Goal: Information Seeking & Learning: Learn about a topic

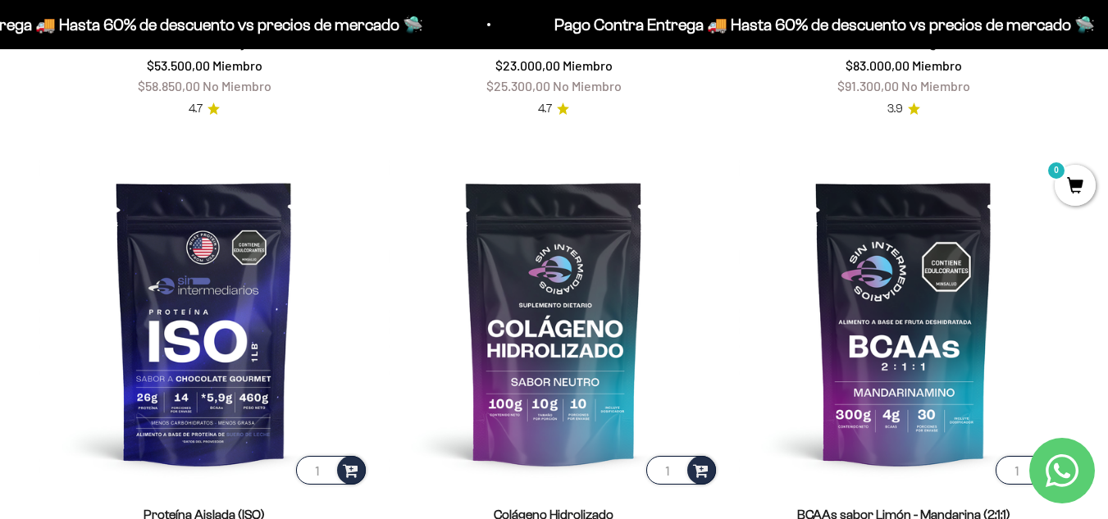
scroll to position [1144, 0]
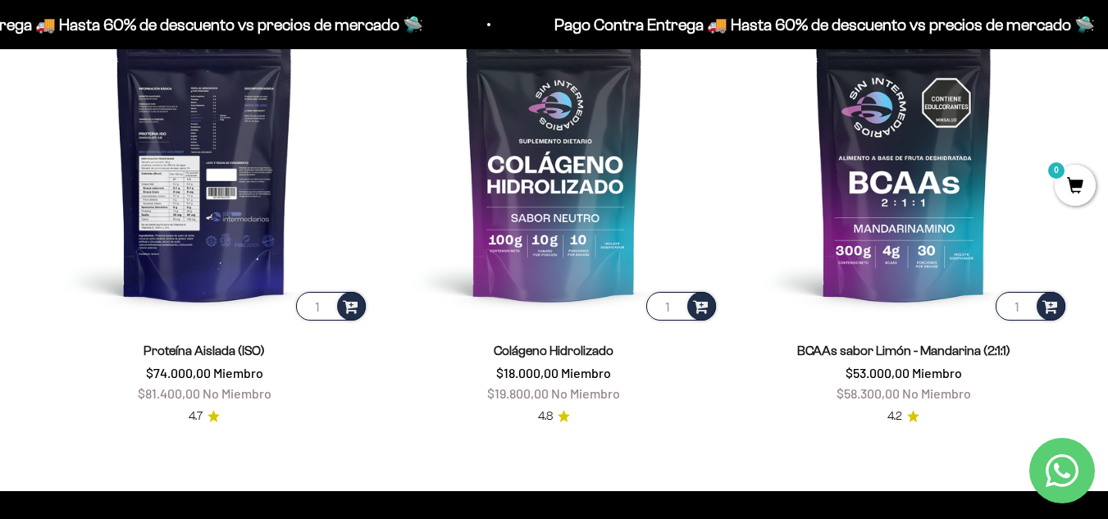
click at [159, 253] on img at bounding box center [204, 158] width 330 height 330
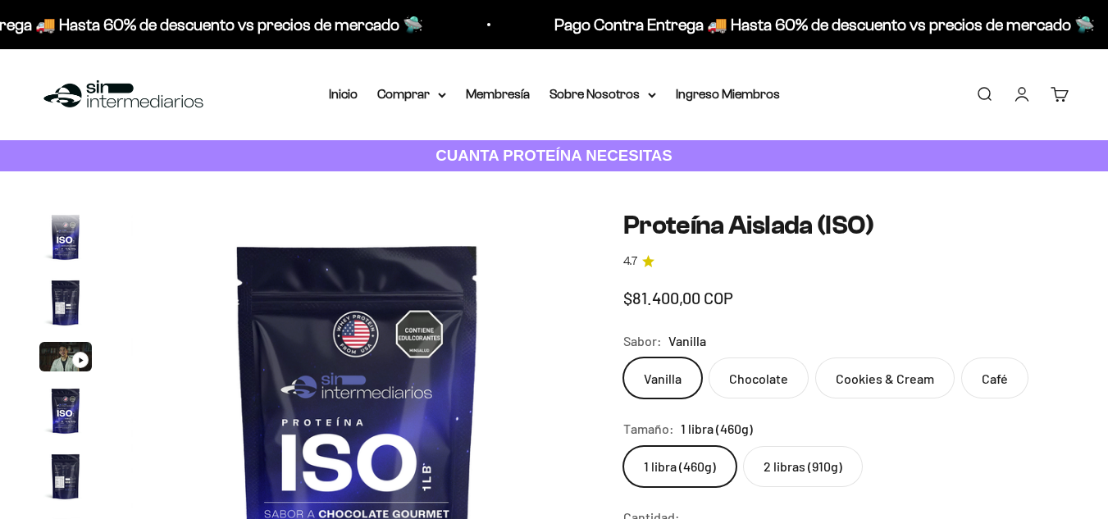
scroll to position [592, 0]
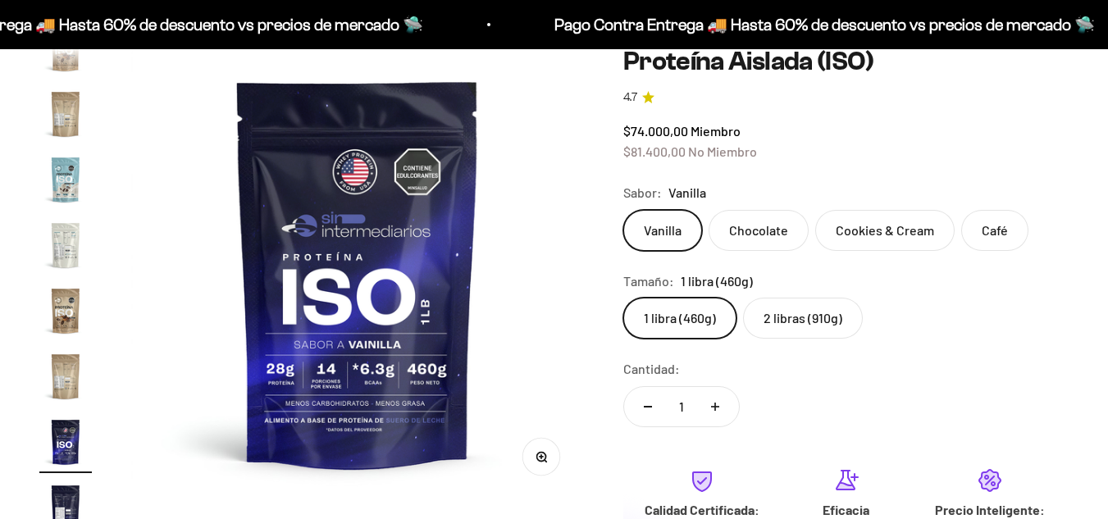
click at [828, 327] on label "2 libras (910g)" at bounding box center [803, 318] width 120 height 41
click at [623, 298] on input "2 libras (910g)" at bounding box center [622, 297] width 1 height 1
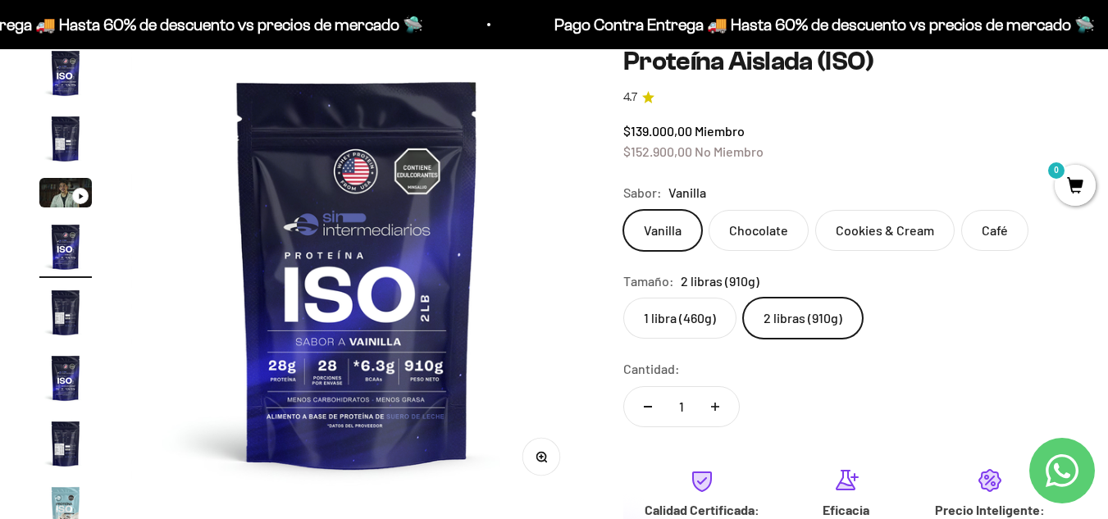
click at [995, 232] on label "Café" at bounding box center [994, 230] width 67 height 41
click at [623, 210] on input "Café" at bounding box center [622, 209] width 1 height 1
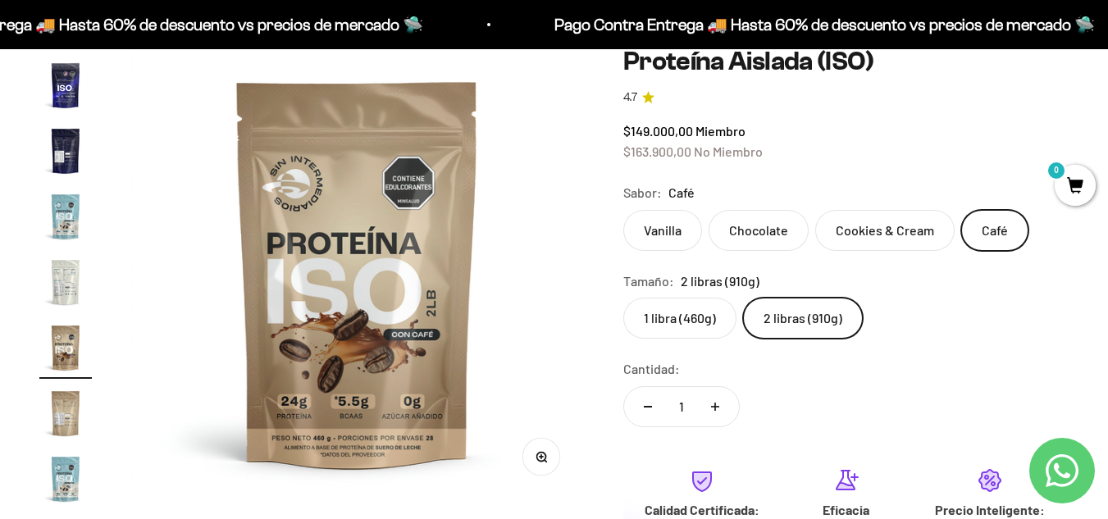
click at [648, 221] on label "Vanilla" at bounding box center [662, 230] width 79 height 41
click at [623, 210] on input "Vanilla" at bounding box center [622, 209] width 1 height 1
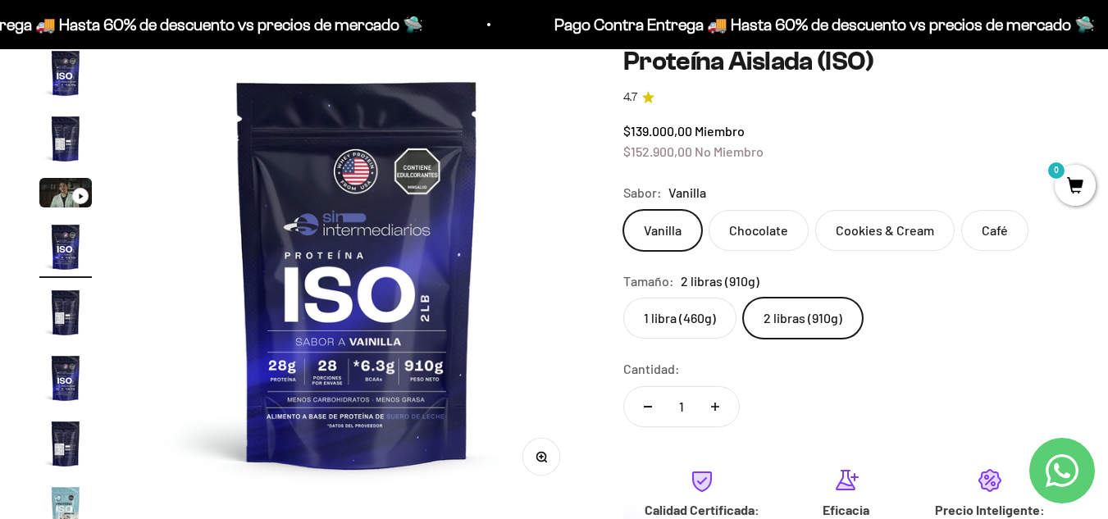
click at [752, 225] on label "Chocolate" at bounding box center [759, 230] width 100 height 41
click at [623, 210] on input "Chocolate" at bounding box center [622, 209] width 1 height 1
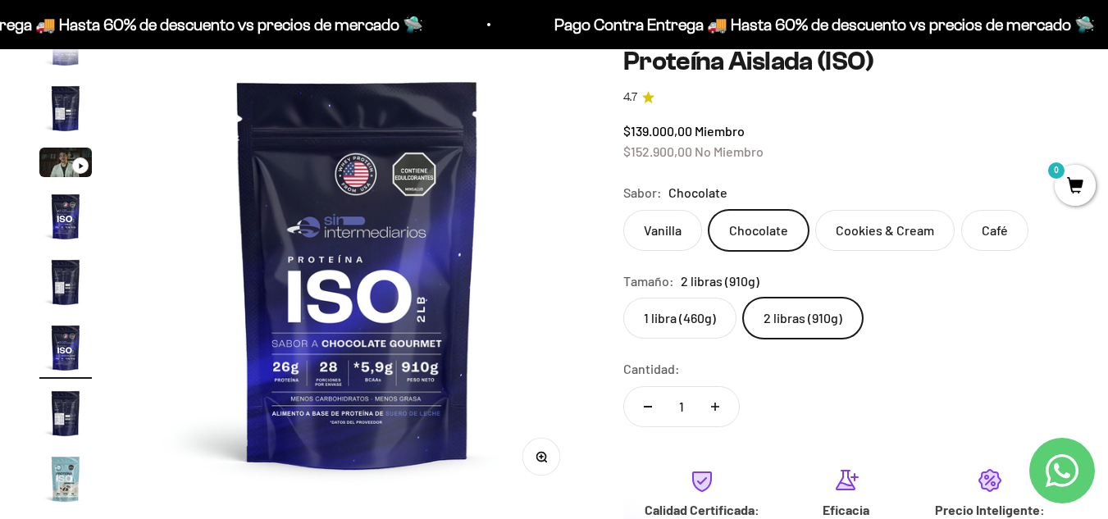
click at [654, 232] on label "Vanilla" at bounding box center [662, 230] width 79 height 41
click at [623, 210] on input "Vanilla" at bounding box center [622, 209] width 1 height 1
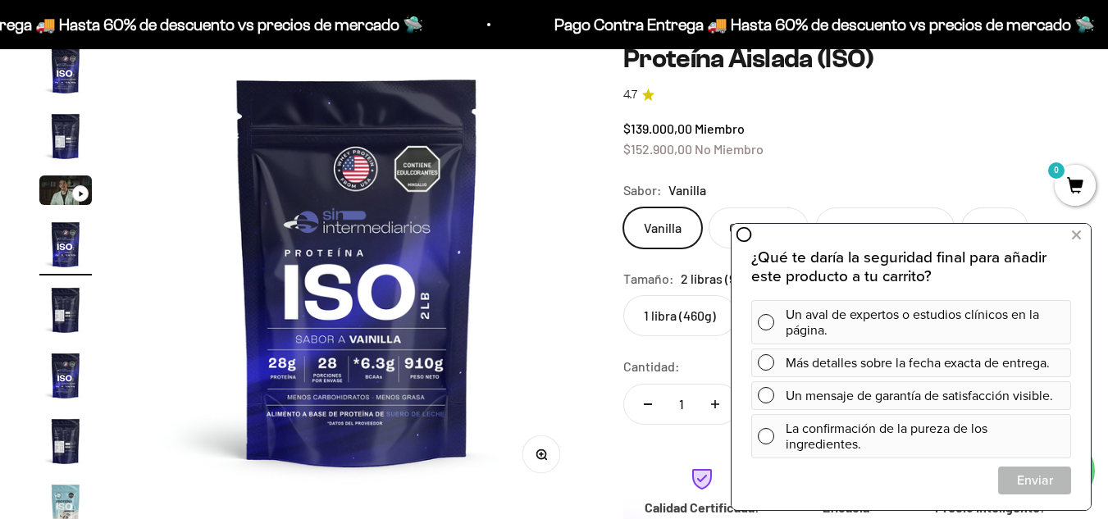
scroll to position [164, 0]
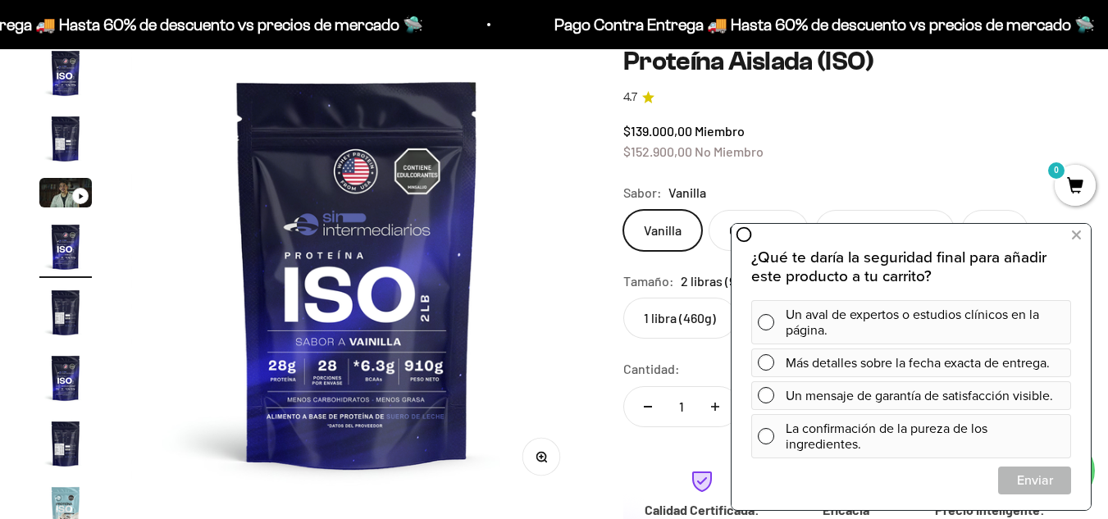
click at [64, 136] on img "Ir al artículo 2" at bounding box center [65, 138] width 52 height 52
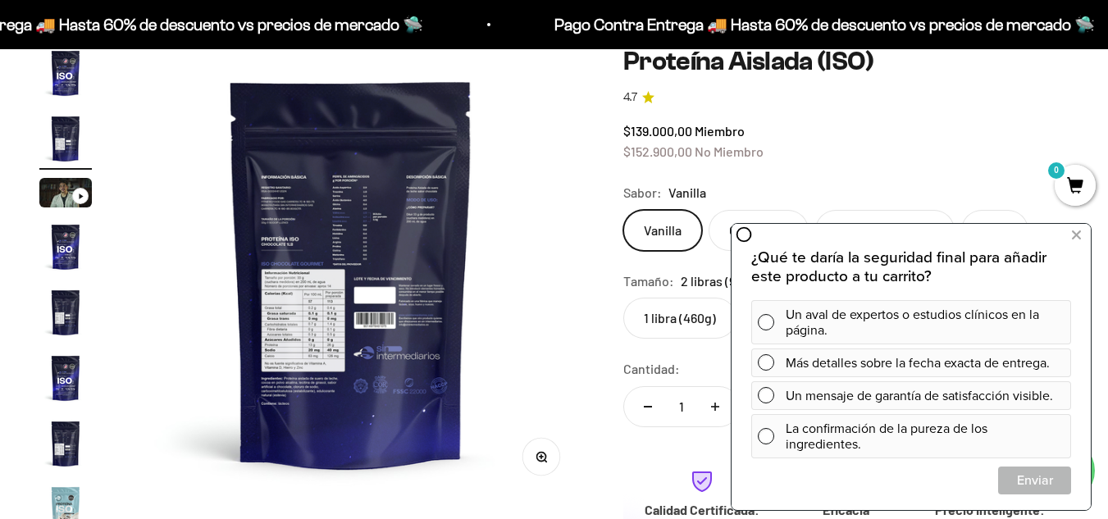
scroll to position [0, 463]
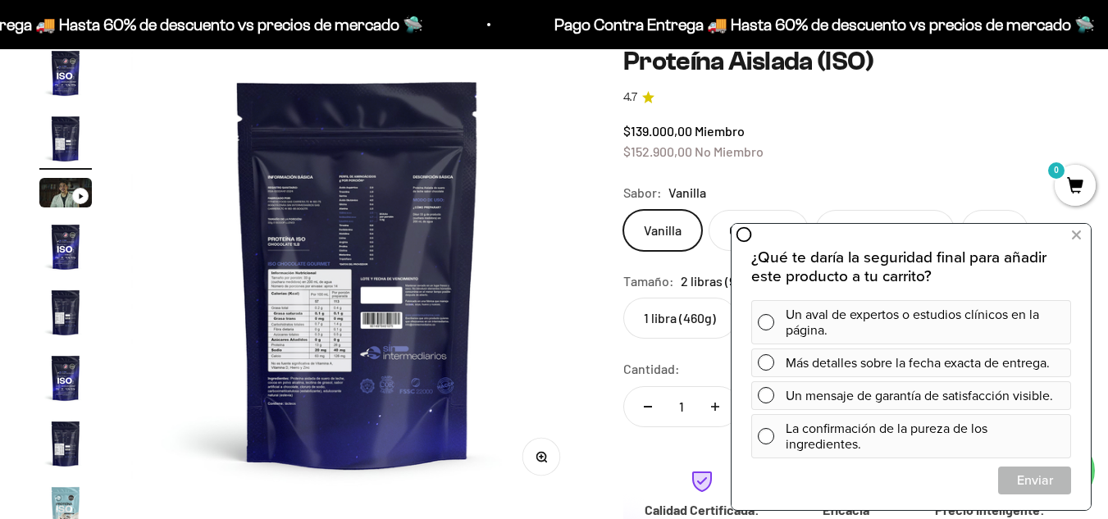
click at [73, 250] on img "Ir al artículo 4" at bounding box center [65, 247] width 52 height 52
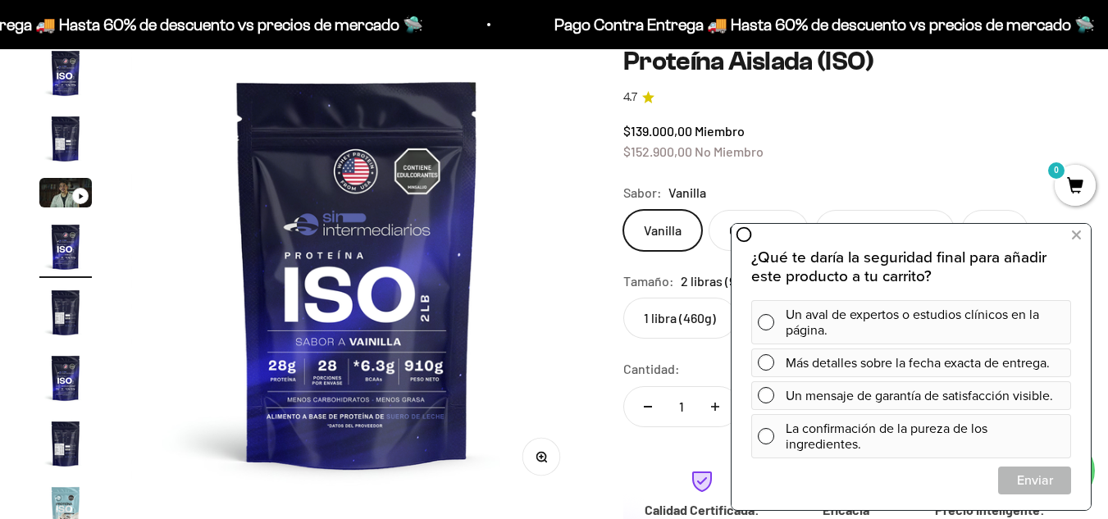
click at [69, 290] on img "Ir al artículo 5" at bounding box center [65, 312] width 52 height 52
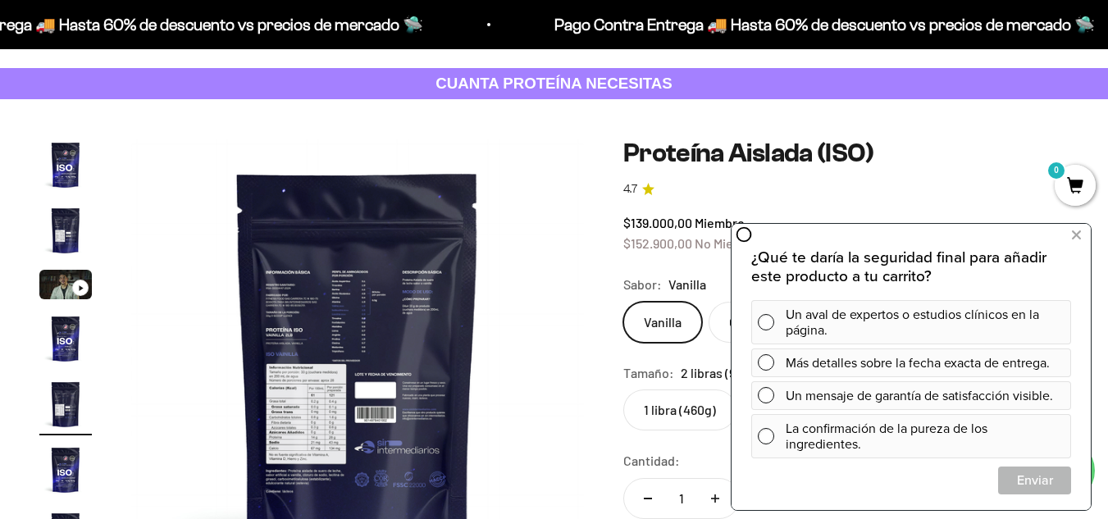
scroll to position [0, 0]
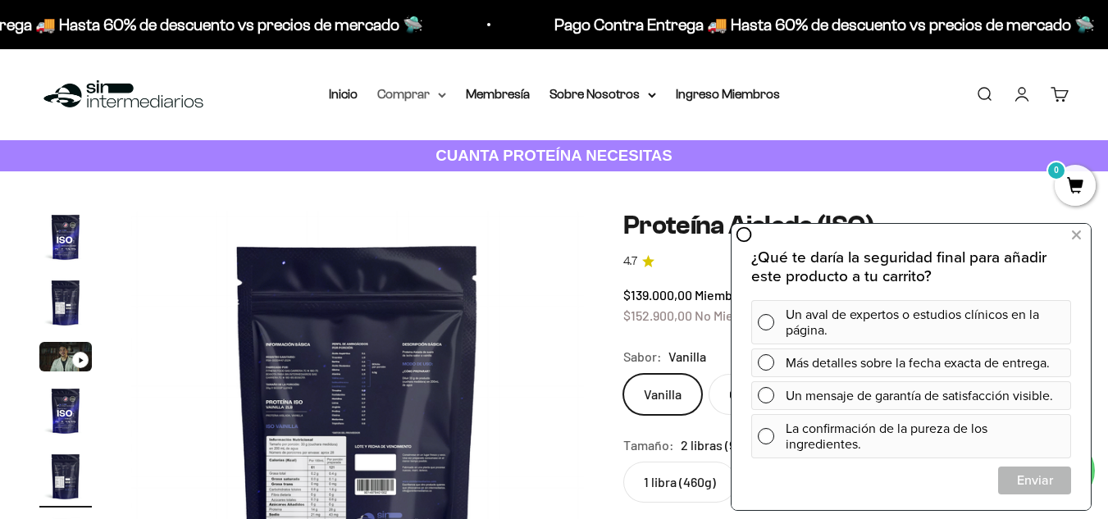
click at [434, 90] on summary "Comprar" at bounding box center [411, 94] width 69 height 21
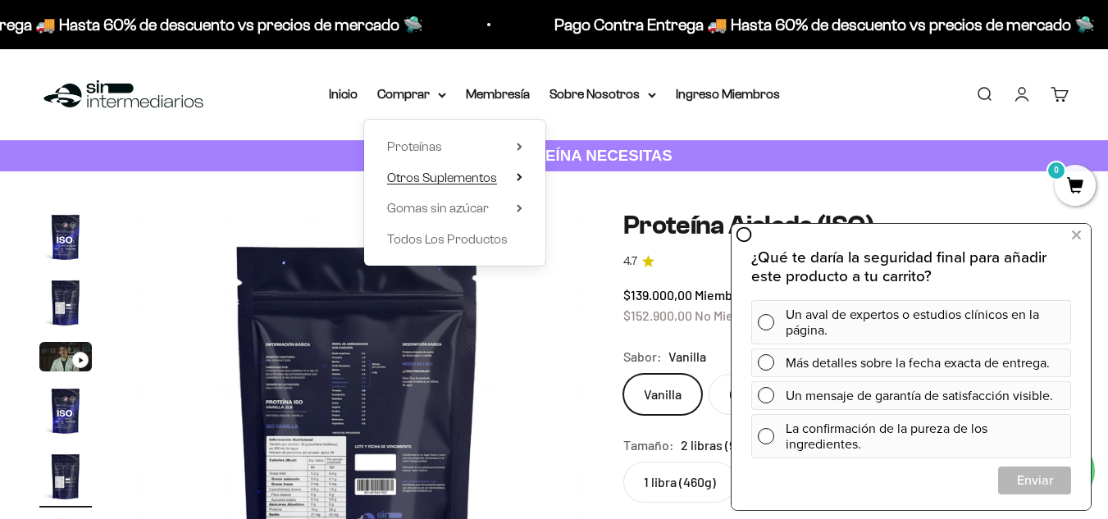
click at [517, 180] on icon at bounding box center [520, 177] width 6 height 8
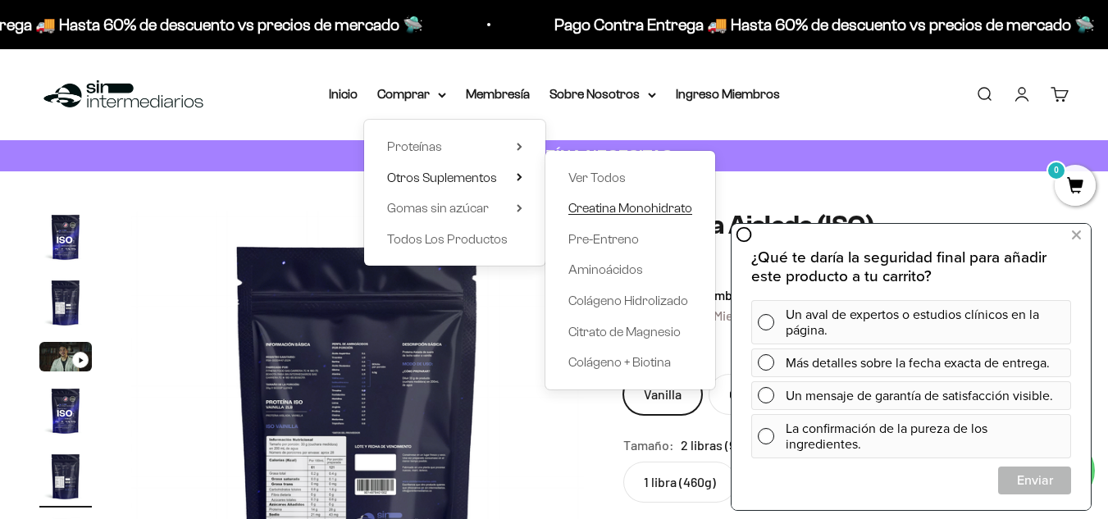
click at [624, 203] on span "Creatina Monohidrato" at bounding box center [630, 208] width 124 height 14
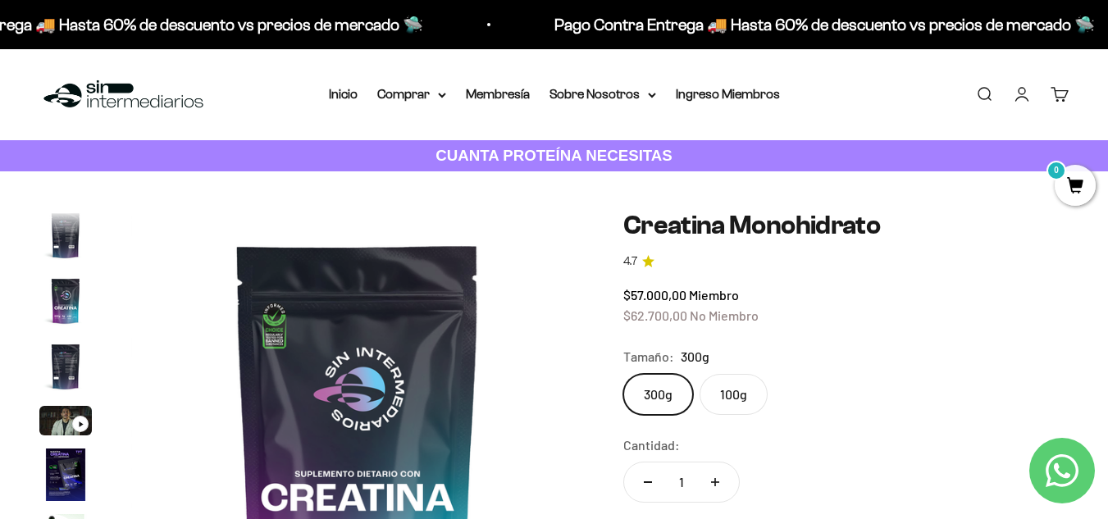
click at [80, 294] on img "Ir al artículo 3" at bounding box center [65, 301] width 52 height 52
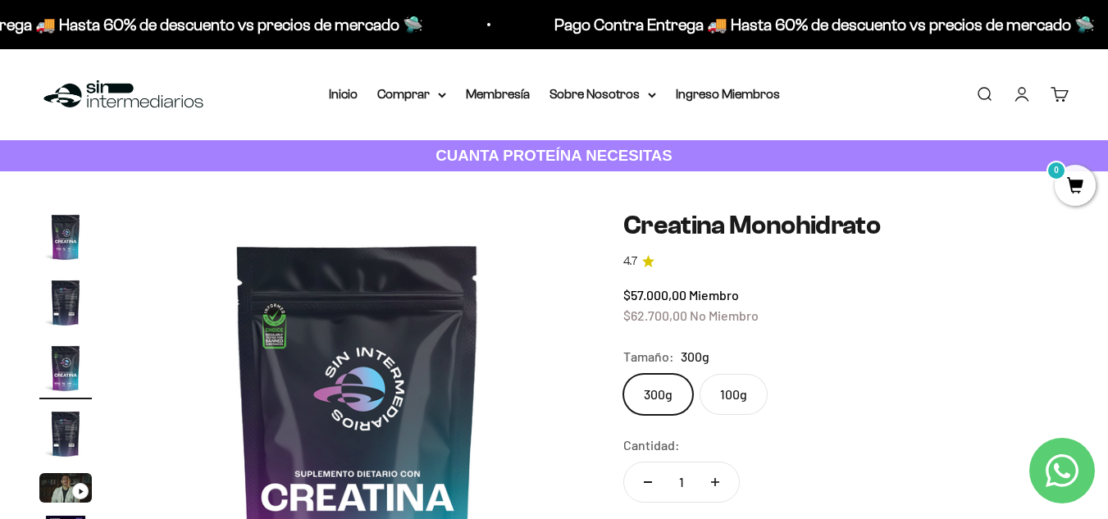
click at [69, 236] on img "Ir al artículo 1" at bounding box center [65, 237] width 52 height 52
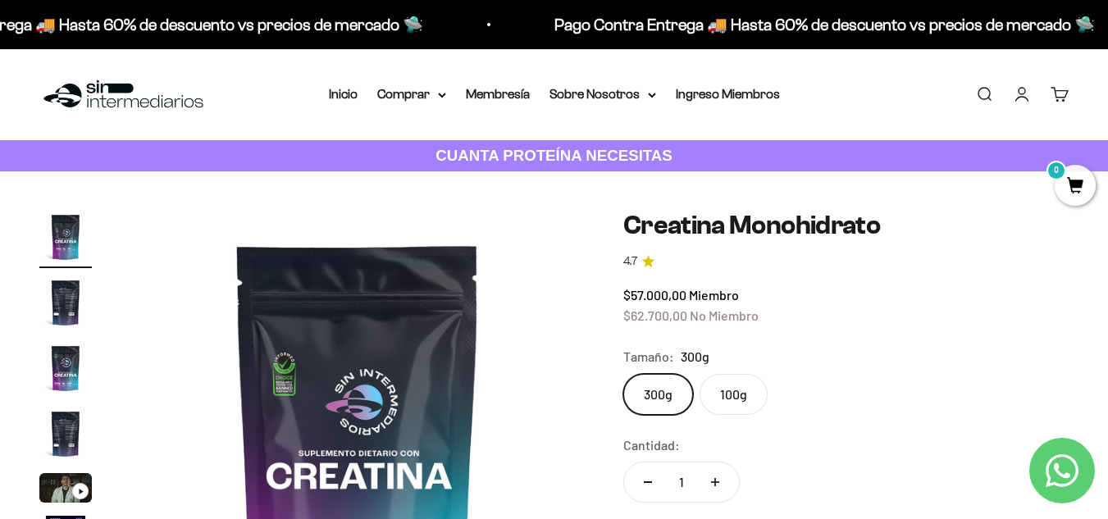
click at [62, 306] on img "Ir al artículo 2" at bounding box center [65, 302] width 52 height 52
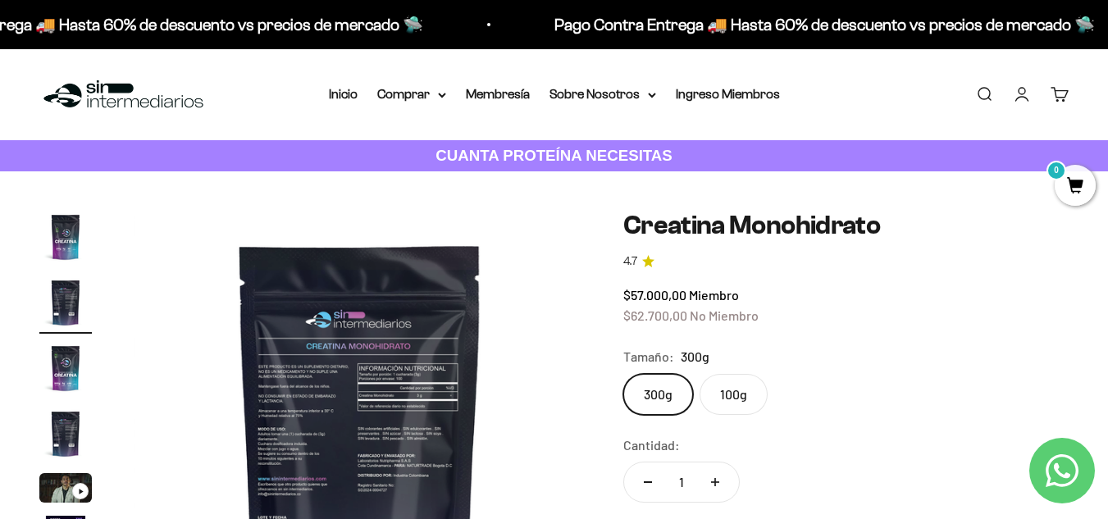
scroll to position [0, 463]
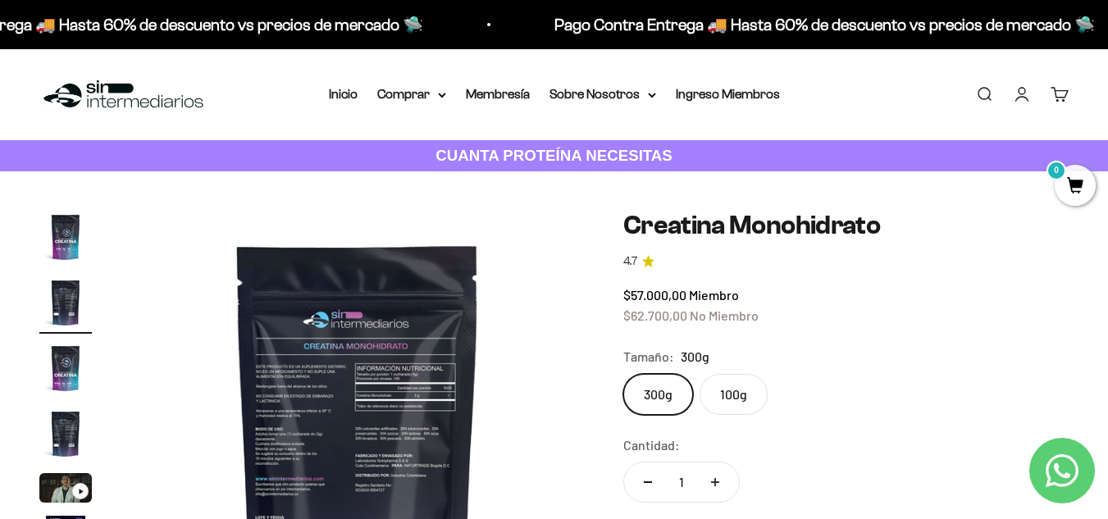
click at [372, 385] on img at bounding box center [357, 437] width 453 height 453
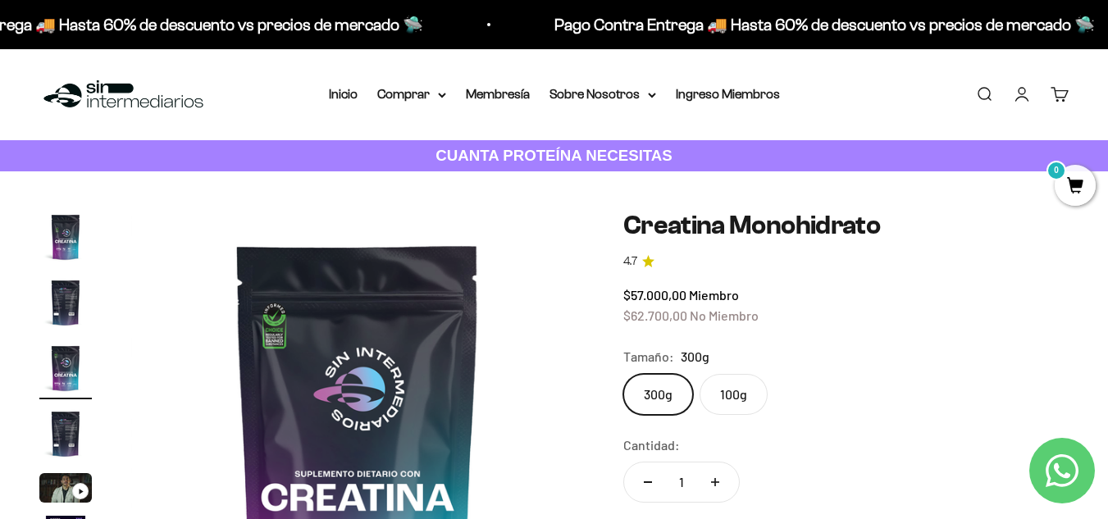
click at [72, 308] on img "Ir al artículo 2" at bounding box center [65, 302] width 52 height 52
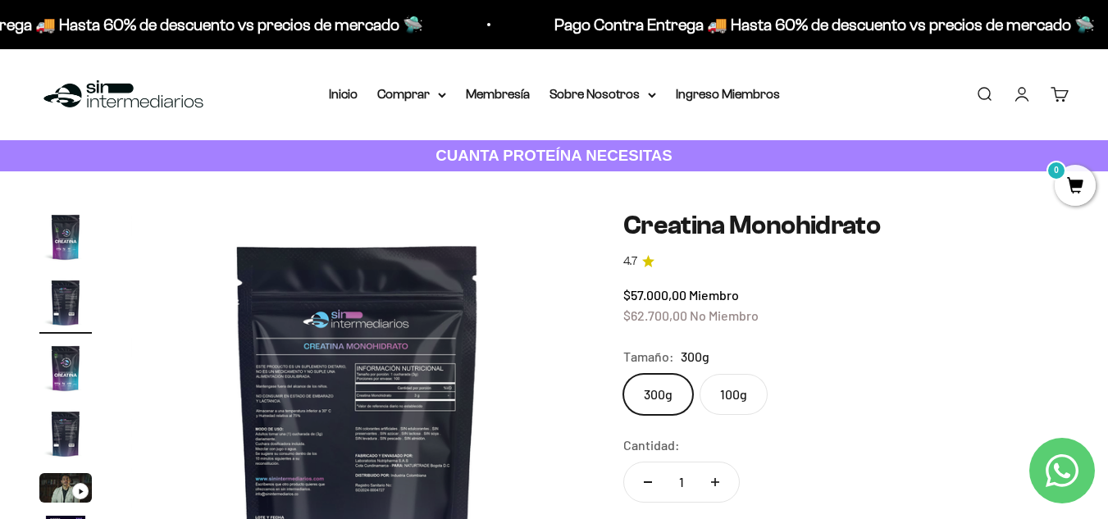
click at [68, 375] on img "Ir al artículo 3" at bounding box center [65, 368] width 52 height 52
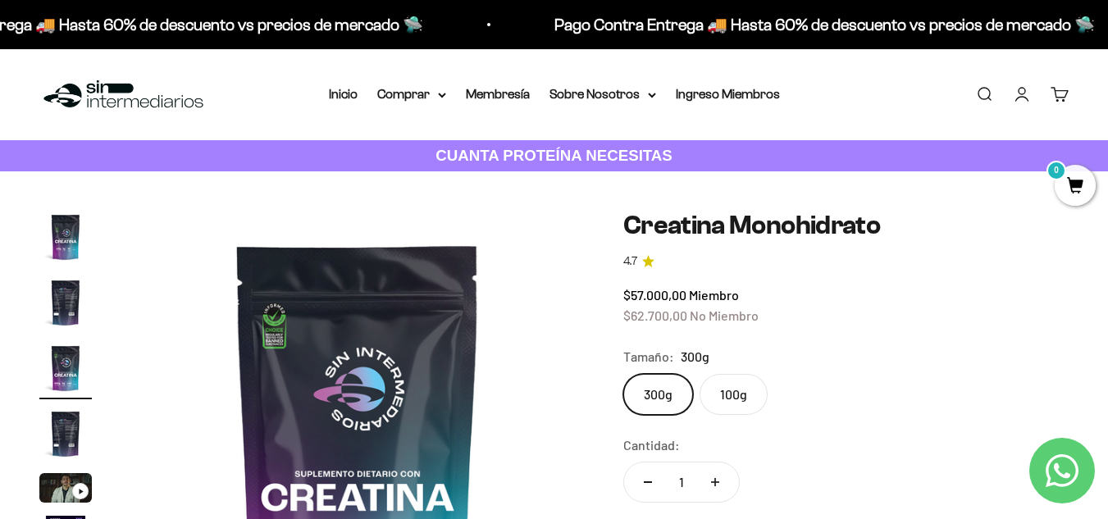
click at [62, 440] on img "Ir al artículo 4" at bounding box center [65, 434] width 52 height 52
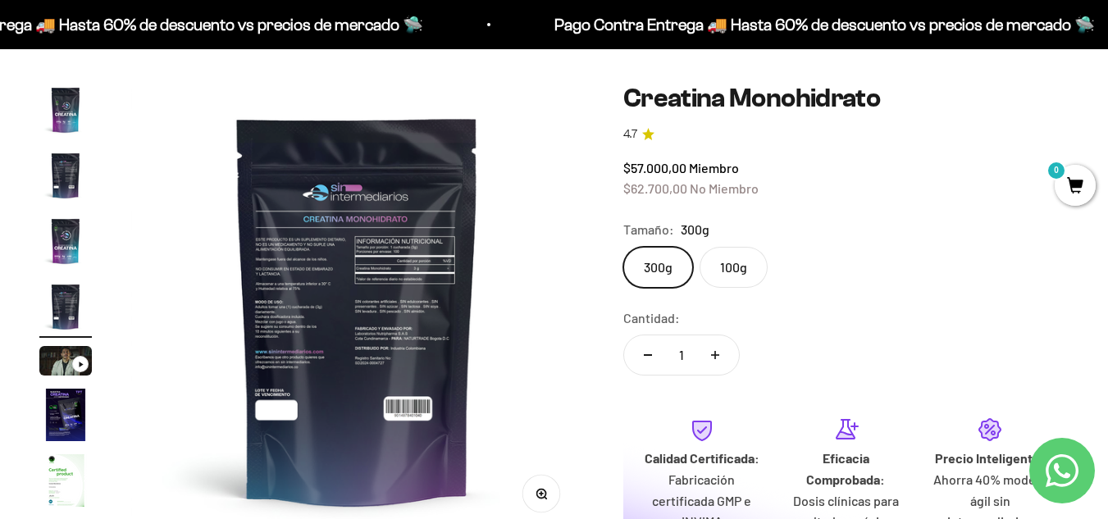
scroll to position [164, 0]
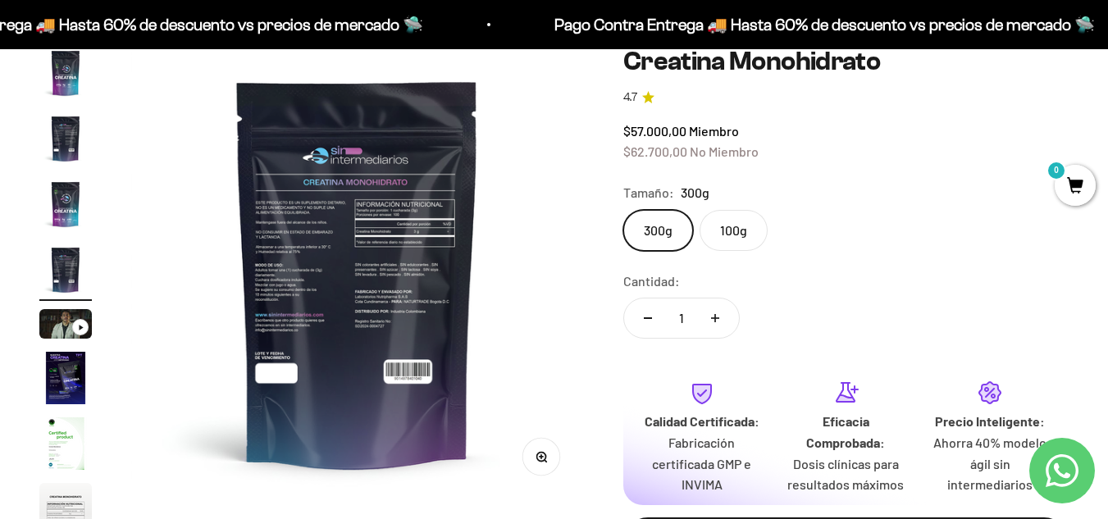
click at [68, 290] on img "Ir al artículo 4" at bounding box center [65, 270] width 52 height 52
click at [68, 377] on img "Ir al artículo 6" at bounding box center [65, 378] width 52 height 52
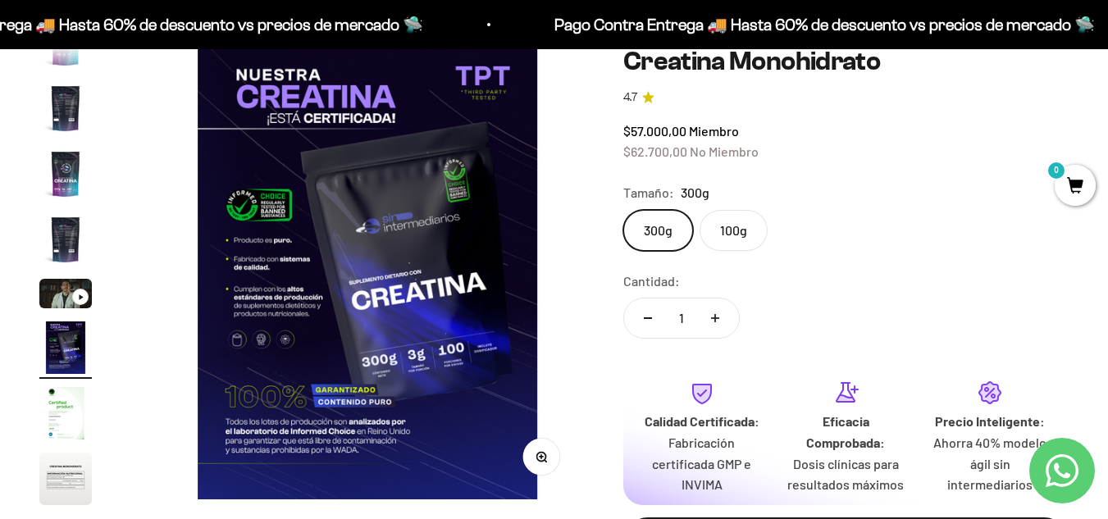
scroll to position [0, 2312]
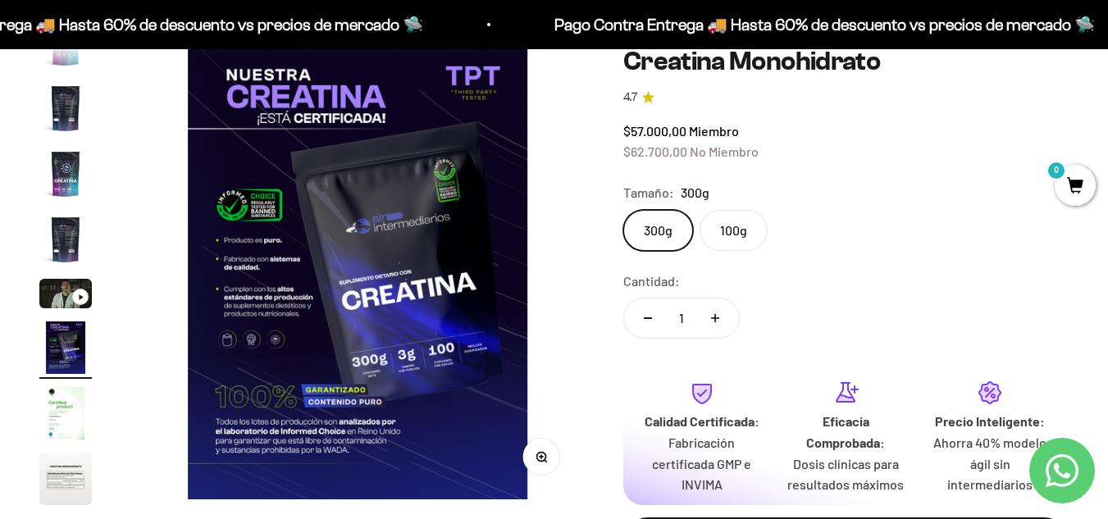
click at [68, 417] on img "Ir al artículo 7" at bounding box center [65, 413] width 52 height 52
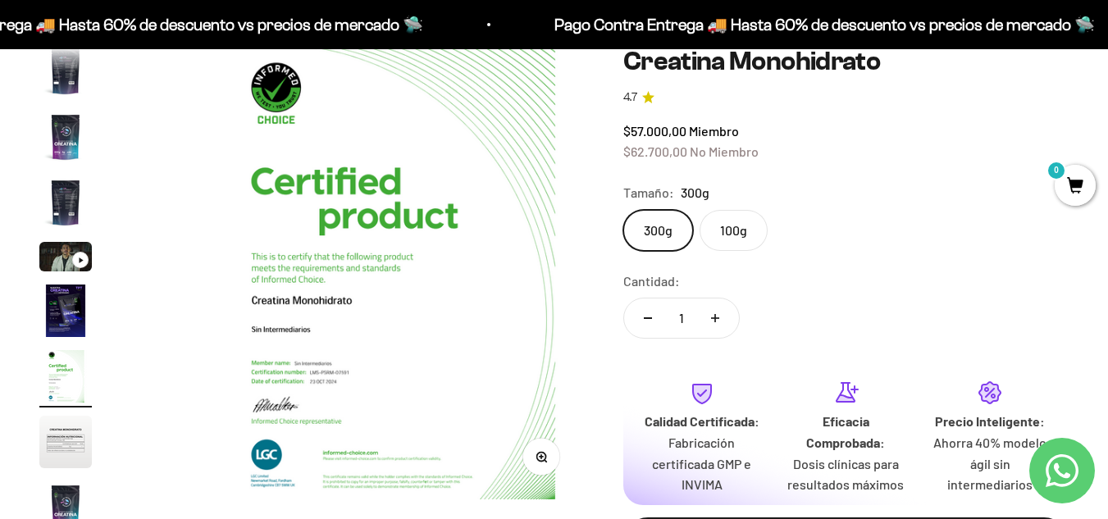
scroll to position [0, 2774]
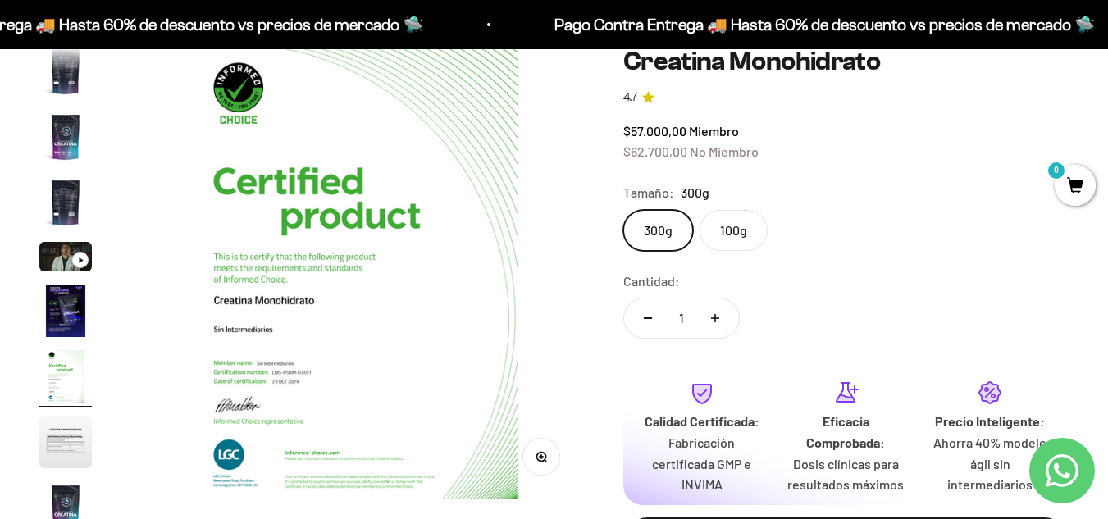
click at [77, 453] on img "Ir al artículo 8" at bounding box center [65, 442] width 52 height 52
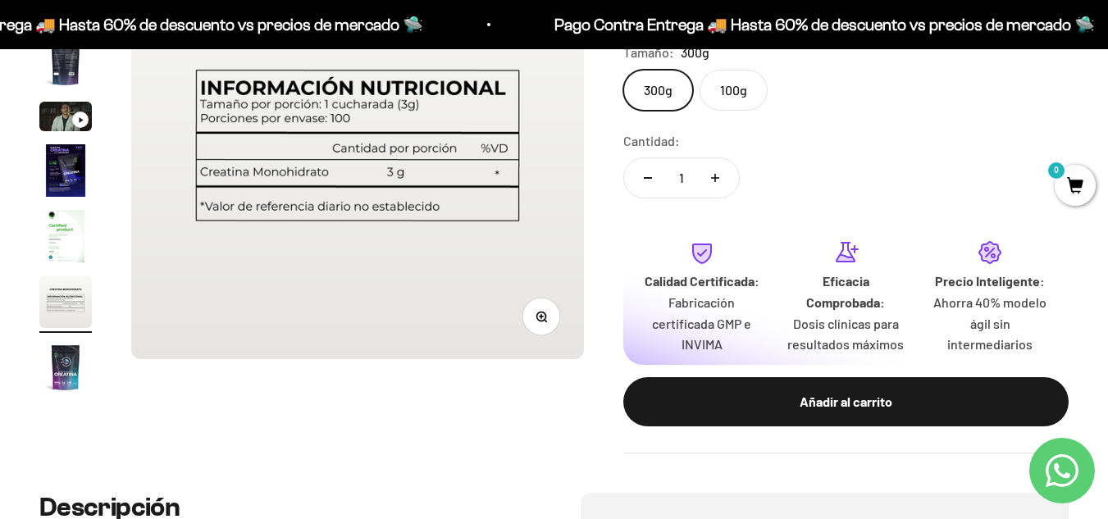
scroll to position [328, 0]
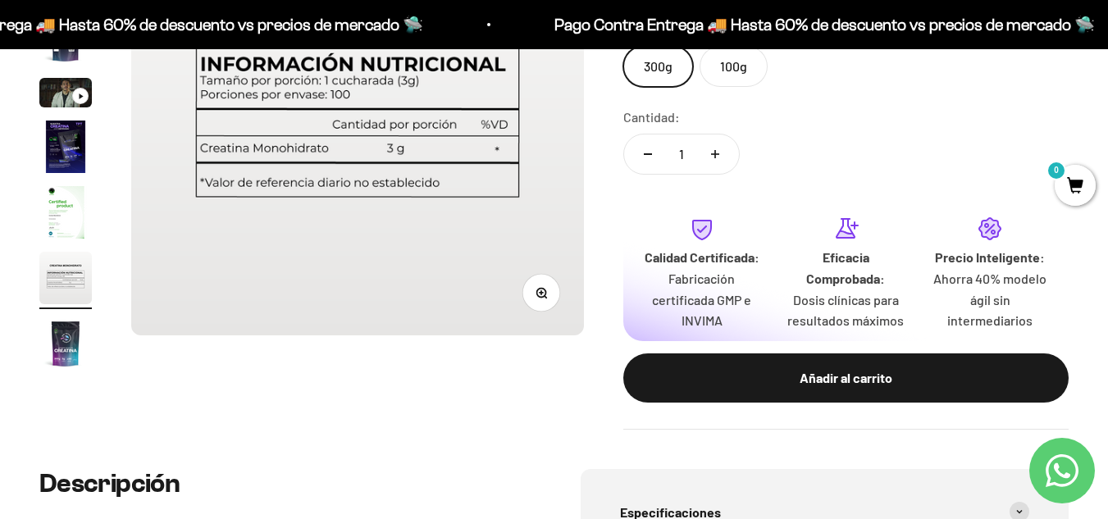
click at [62, 333] on img "Ir al artículo 9" at bounding box center [65, 343] width 52 height 52
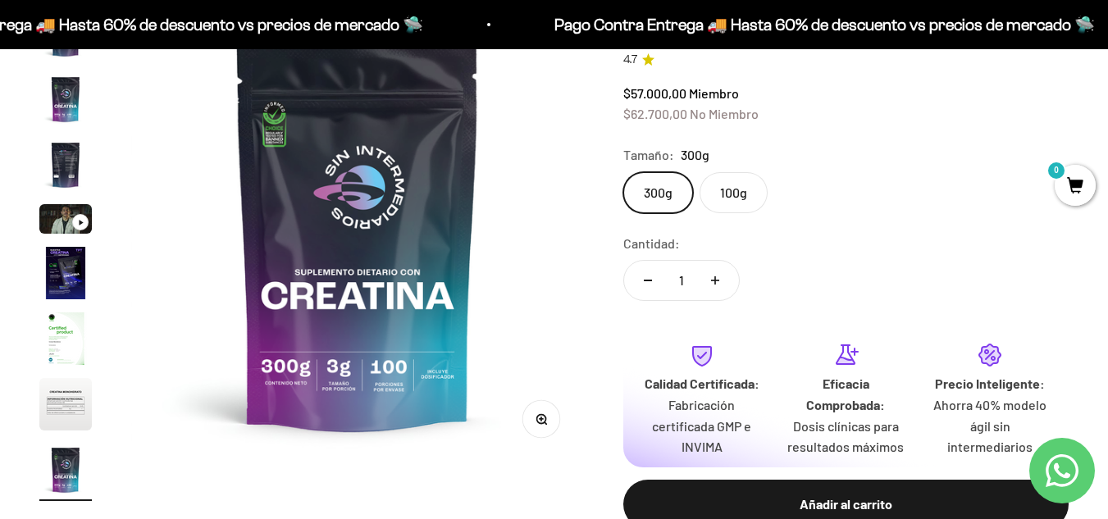
scroll to position [164, 0]
